Goal: Transaction & Acquisition: Obtain resource

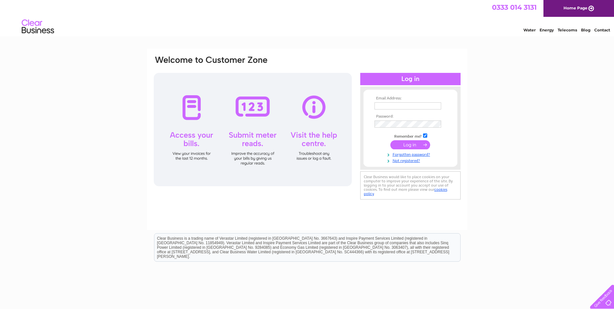
type input "invoices@storagevault.com"
click at [412, 143] on input "submit" at bounding box center [410, 144] width 40 height 9
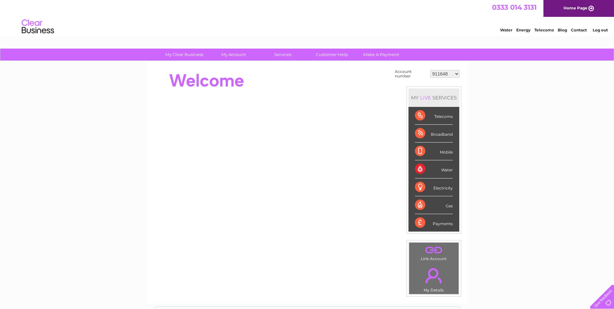
click at [443, 74] on select "911648 975946 979041 980046 990352 990353 990356 990361 997232 1080773 1081707 …" at bounding box center [444, 74] width 29 height 8
click at [450, 71] on select "911648 975946 979041 980046 990352 990353 990356 990361 997232 1080773 1081707 …" at bounding box center [444, 74] width 29 height 8
select select "1081707"
click at [430, 70] on select "911648 975946 979041 980046 990352 990353 990356 990361 997232 1080773 1081707 …" at bounding box center [444, 74] width 29 height 8
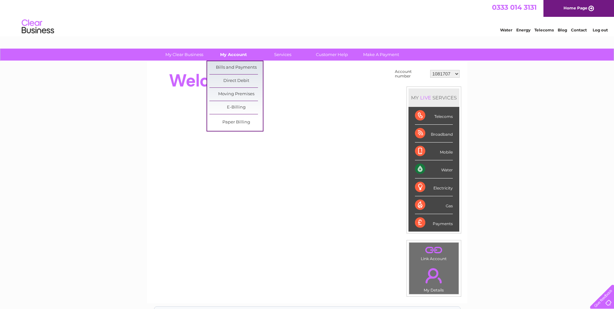
click at [238, 55] on link "My Account" at bounding box center [233, 55] width 53 height 12
click at [239, 63] on link "Bills and Payments" at bounding box center [235, 67] width 53 height 13
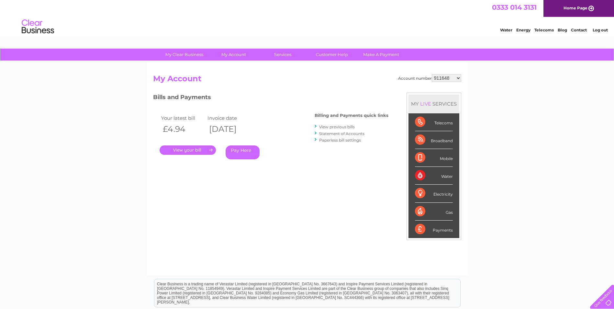
click at [442, 75] on select "911648 975946 979041 980046 990352 990353 990356 990361 997232 1080773 1081707 …" at bounding box center [446, 78] width 29 height 8
select select "1081707"
click at [432, 74] on select "911648 975946 979041 980046 990352 990353 990356 990361 997232 1080773 1081707 …" at bounding box center [446, 78] width 29 height 8
click at [192, 149] on link "." at bounding box center [188, 149] width 56 height 9
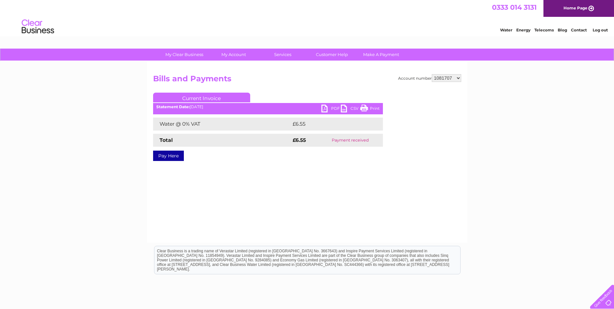
click at [331, 107] on link "PDF" at bounding box center [331, 109] width 19 height 9
